Goal: Task Accomplishment & Management: Manage account settings

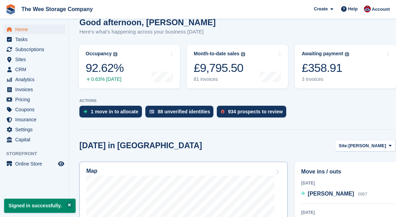
scroll to position [86, 0]
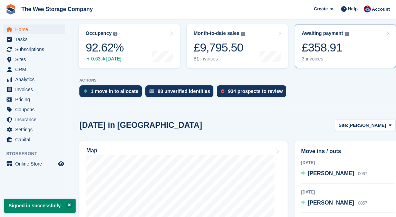
click at [328, 47] on div "£358.91" at bounding box center [325, 47] width 47 height 14
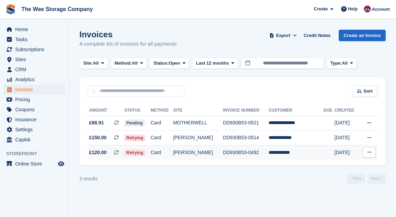
click at [189, 151] on td "[PERSON_NAME]" at bounding box center [198, 152] width 50 height 15
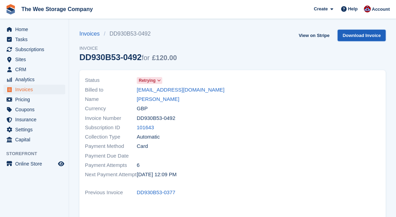
click at [368, 36] on link "Download Invoice" at bounding box center [362, 35] width 48 height 11
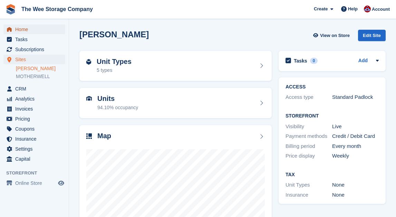
click at [29, 25] on span "Home" at bounding box center [35, 30] width 41 height 10
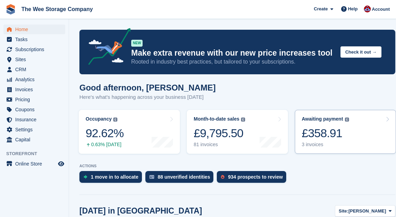
click at [328, 136] on div "£358.91" at bounding box center [325, 133] width 47 height 14
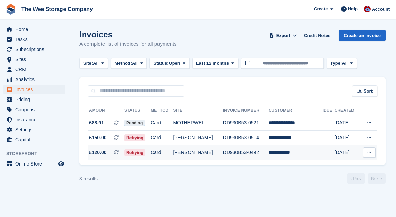
click at [303, 151] on td "**********" at bounding box center [296, 152] width 55 height 15
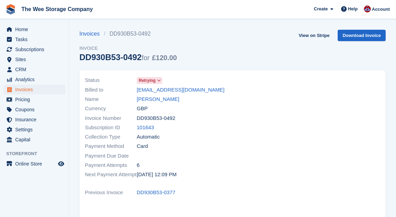
click at [157, 80] on span at bounding box center [159, 81] width 6 height 6
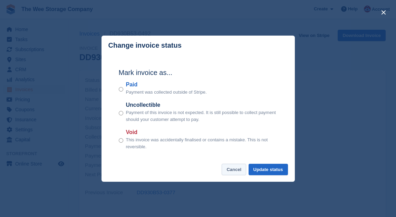
click at [227, 170] on button "Cancel" at bounding box center [234, 169] width 25 height 11
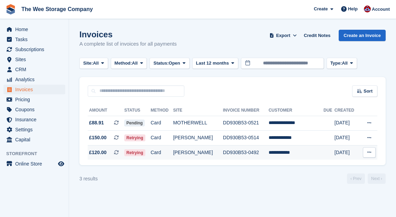
click at [193, 153] on td "[PERSON_NAME]" at bounding box center [198, 152] width 50 height 15
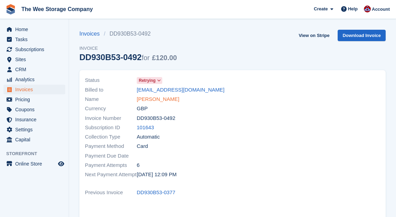
click at [157, 98] on link "[PERSON_NAME]" at bounding box center [158, 99] width 42 height 8
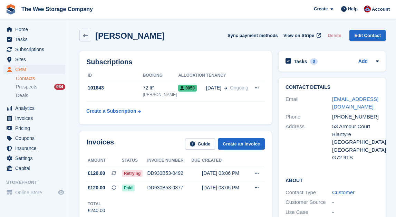
click at [265, 177] on div "Invoices Guide Create an Invoice Amount Status Invoice number Due Created £120.…" at bounding box center [175, 176] width 192 height 90
click at [255, 173] on icon at bounding box center [257, 173] width 4 height 4
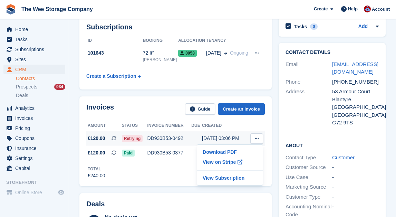
scroll to position [44, 0]
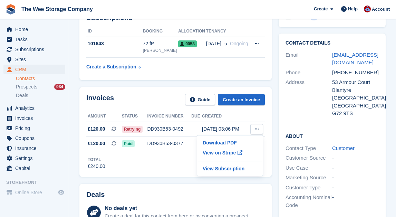
click at [352, 128] on div "About Contact Type Customer Customer Source - Use Case - Marketing Source - Cus…" at bounding box center [332, 171] width 107 height 92
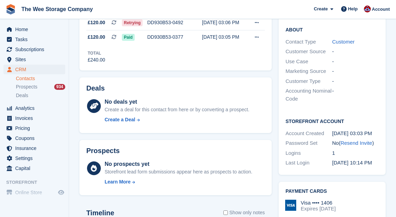
scroll to position [0, 0]
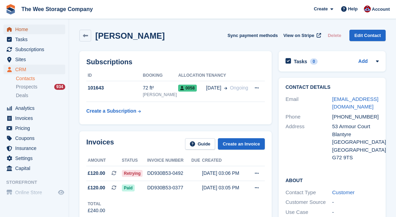
click at [29, 30] on span "Home" at bounding box center [35, 30] width 41 height 10
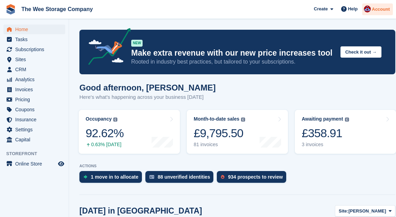
click at [382, 11] on span "Account" at bounding box center [381, 9] width 18 height 7
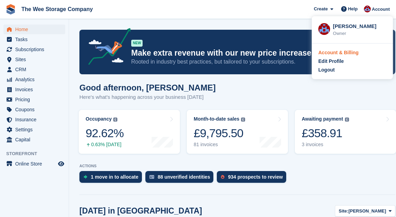
click at [338, 56] on div "Account & Billing" at bounding box center [338, 52] width 40 height 7
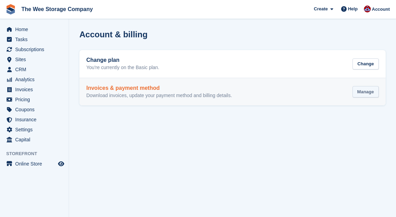
click at [362, 93] on div "Manage" at bounding box center [366, 91] width 26 height 11
